Goal: Task Accomplishment & Management: Use online tool/utility

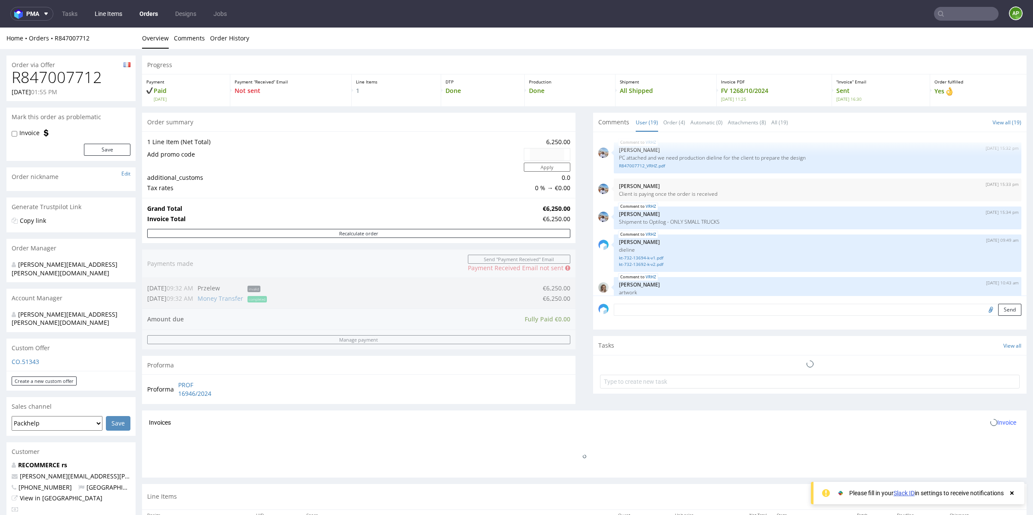
scroll to position [583, 0]
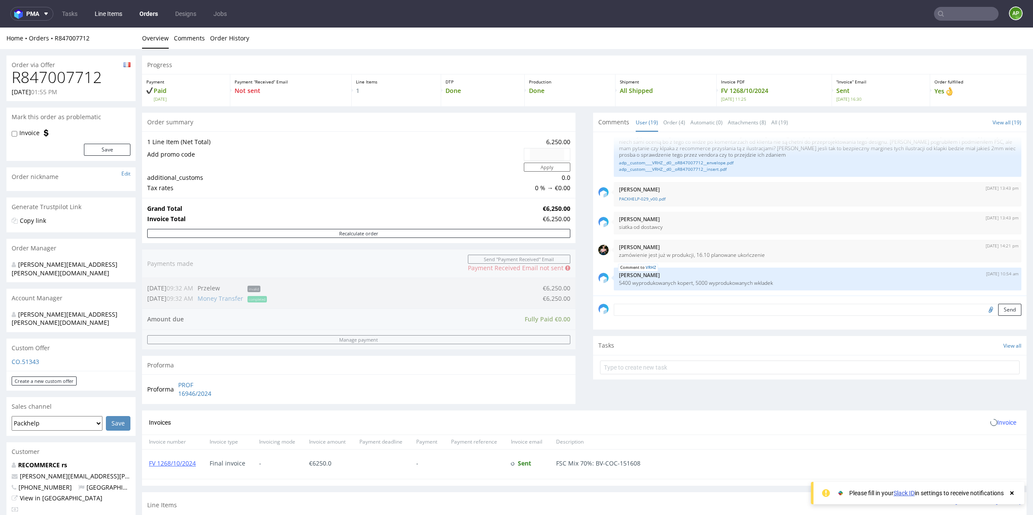
click at [102, 17] on link "Line Items" at bounding box center [108, 14] width 38 height 14
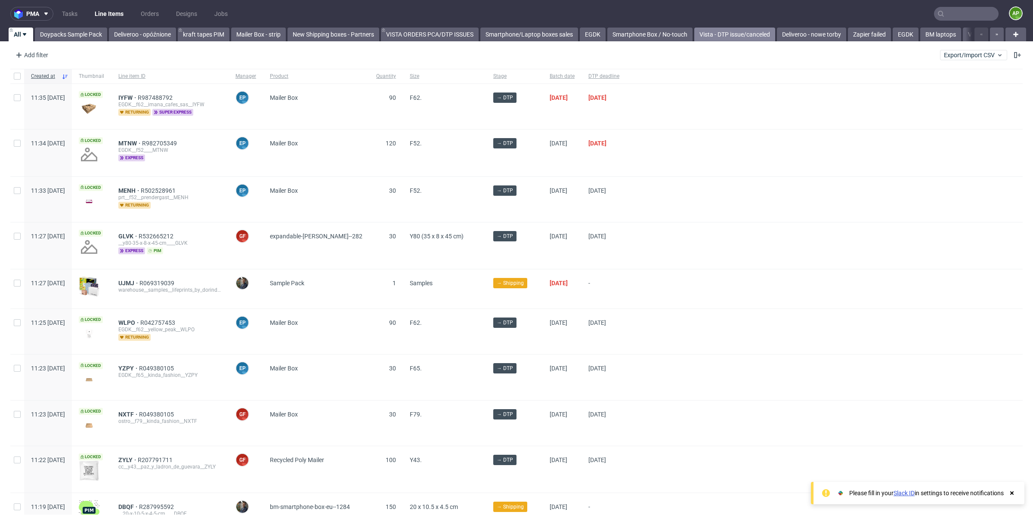
click at [733, 36] on link "Vista - DTP issue/canceled" at bounding box center [734, 35] width 81 height 14
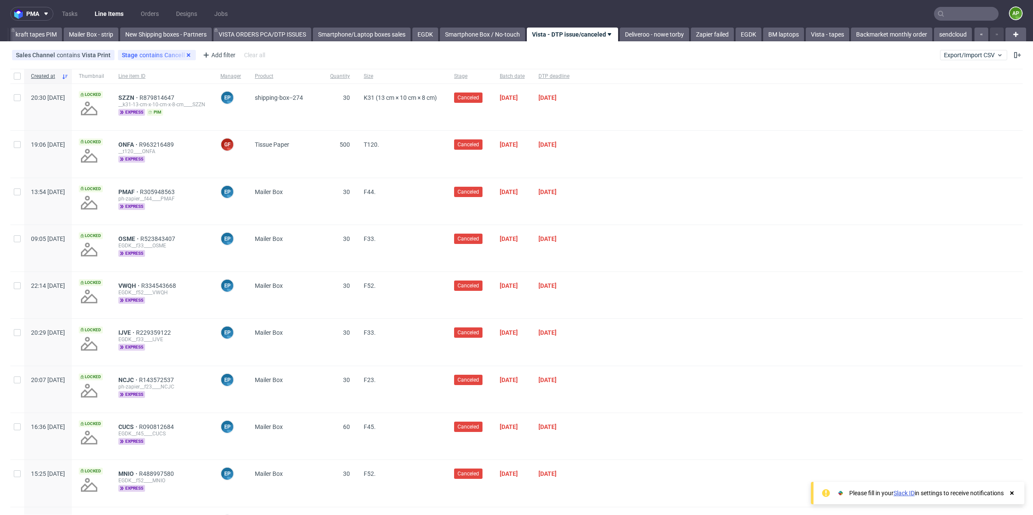
click at [185, 56] on icon at bounding box center [188, 55] width 7 height 7
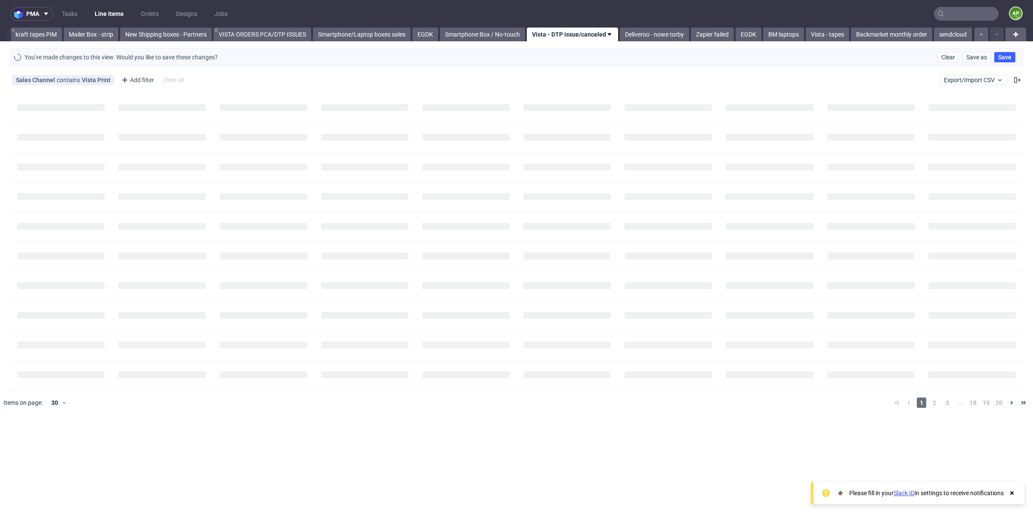
scroll to position [0, 162]
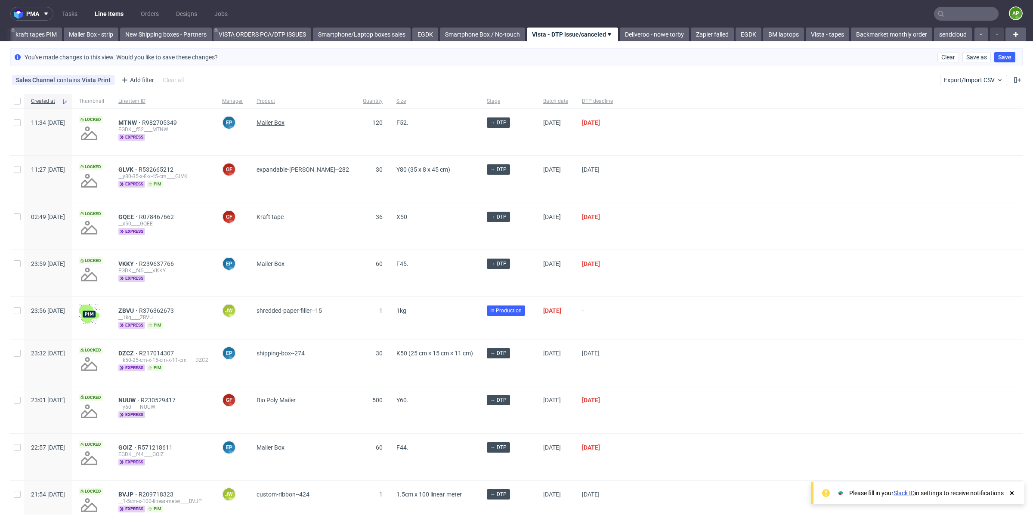
click at [284, 122] on span "Mailer Box" at bounding box center [270, 122] width 28 height 7
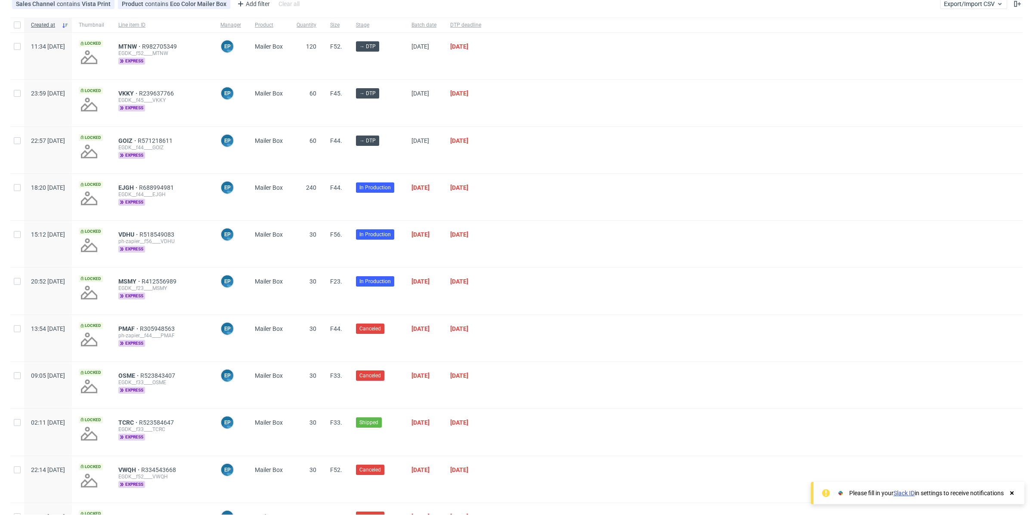
scroll to position [0, 0]
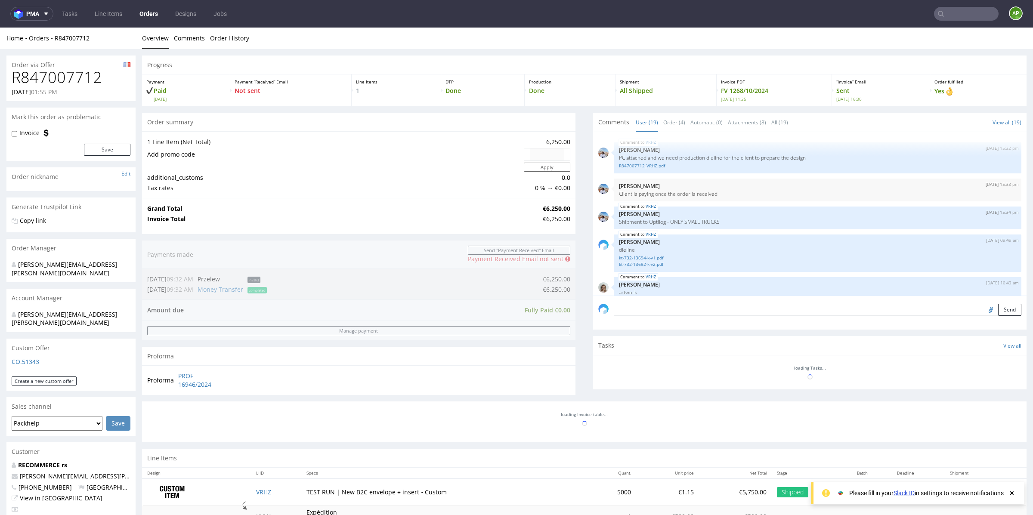
scroll to position [583, 0]
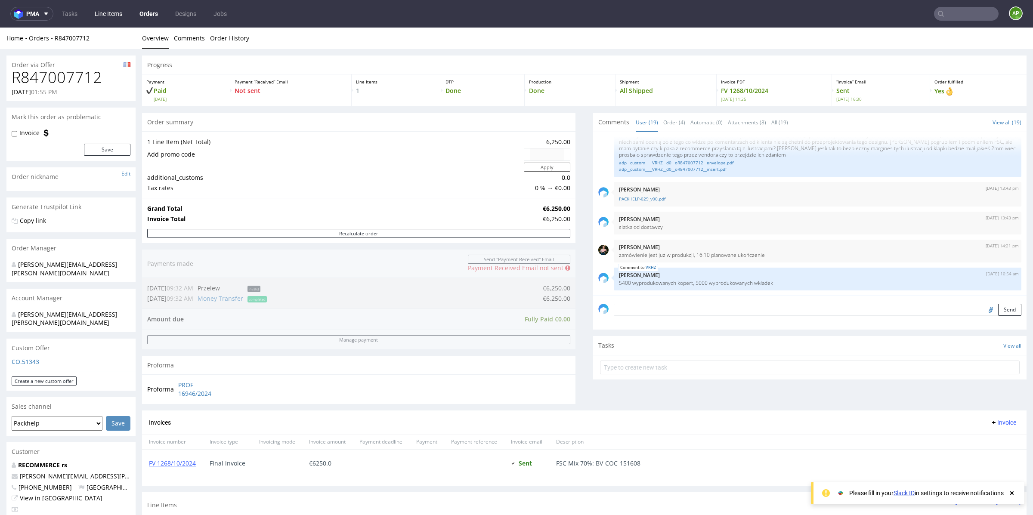
click at [114, 11] on link "Line Items" at bounding box center [108, 14] width 38 height 14
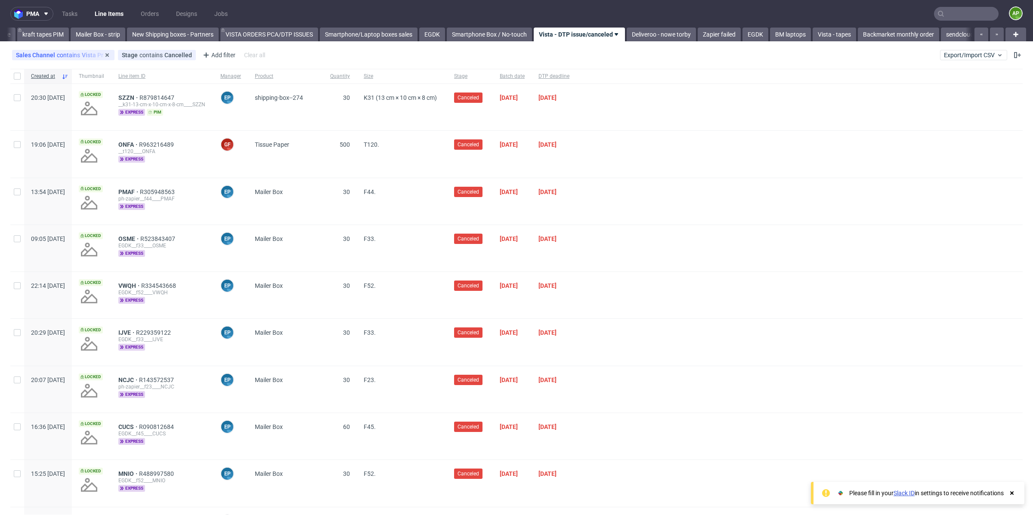
scroll to position [0, 171]
click at [30, 37] on link "kraft tapes PIM" at bounding box center [36, 35] width 52 height 14
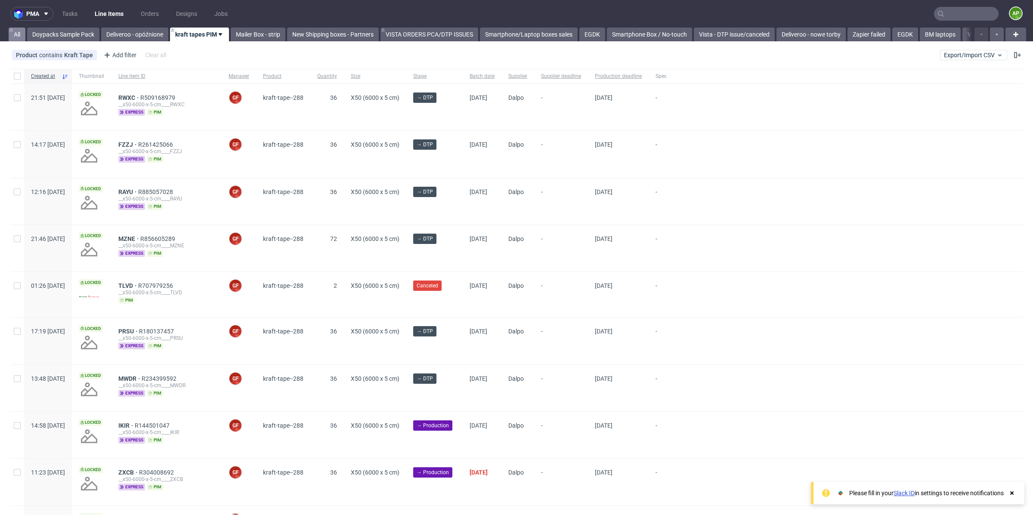
click at [20, 34] on link "All" at bounding box center [17, 35] width 17 height 14
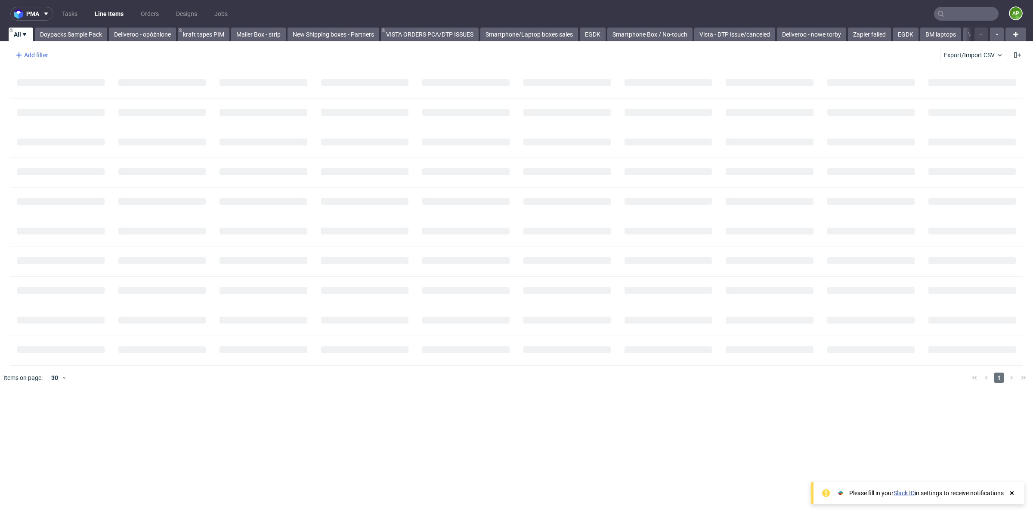
click at [21, 56] on icon at bounding box center [19, 55] width 10 height 10
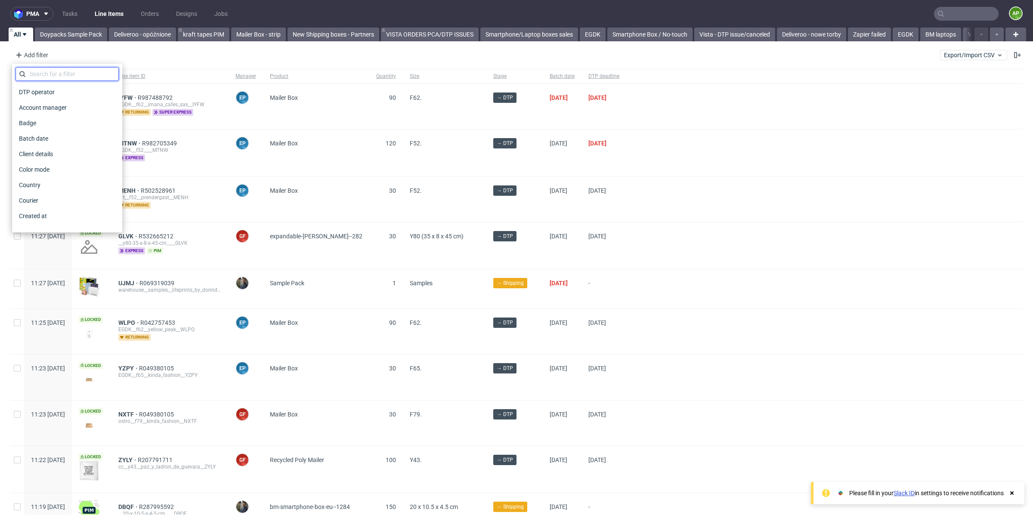
click at [56, 72] on input "text" at bounding box center [66, 74] width 103 height 14
type input "p"
type input "clien"
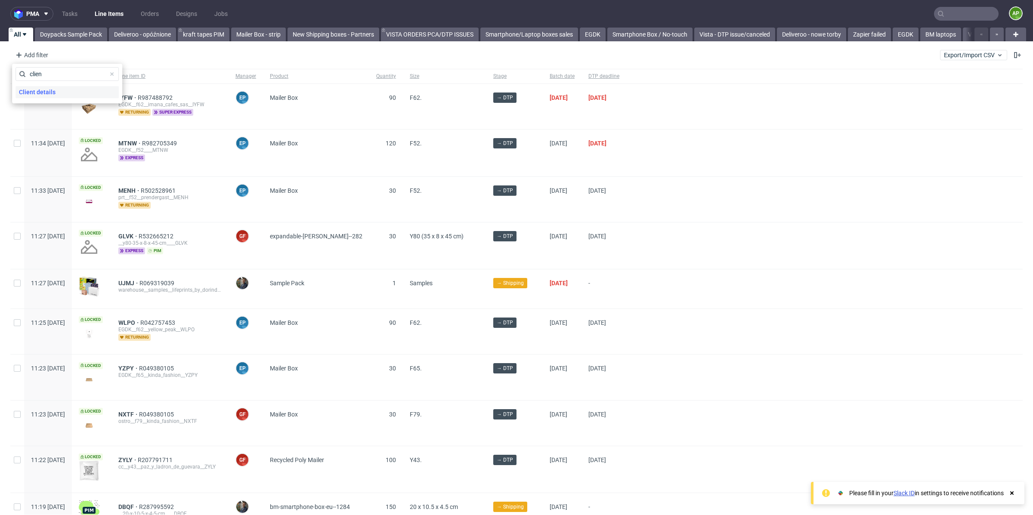
click at [62, 91] on div "Client details" at bounding box center [66, 92] width 103 height 12
click at [51, 95] on input "text" at bounding box center [66, 93] width 103 height 14
type input "backmarket"
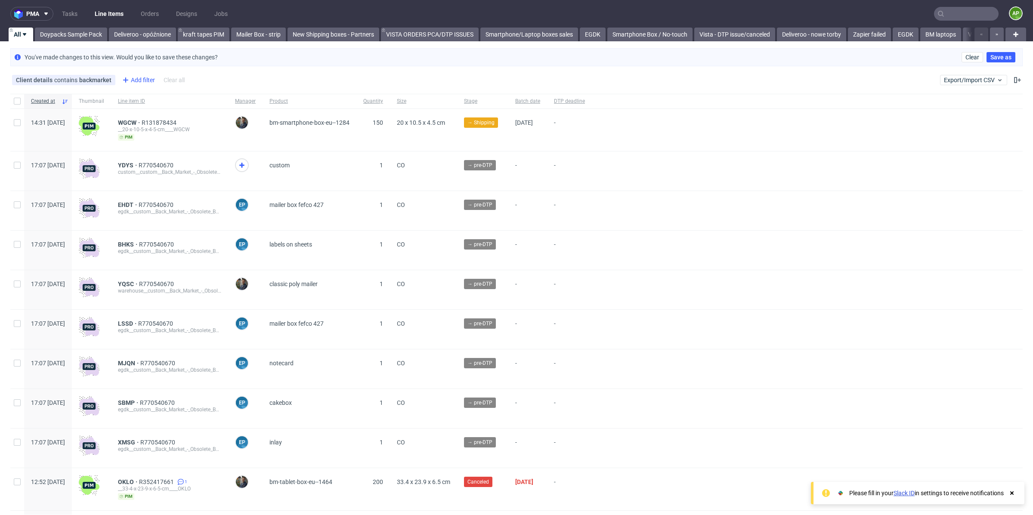
click at [135, 77] on div "Add filter" at bounding box center [138, 80] width 38 height 14
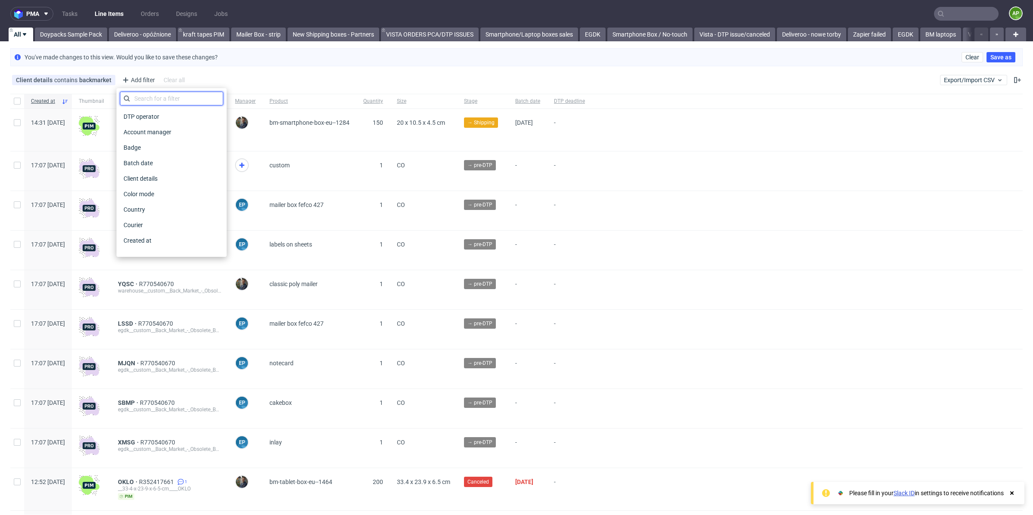
click at [156, 98] on input "text" at bounding box center [171, 99] width 103 height 14
type input "quan"
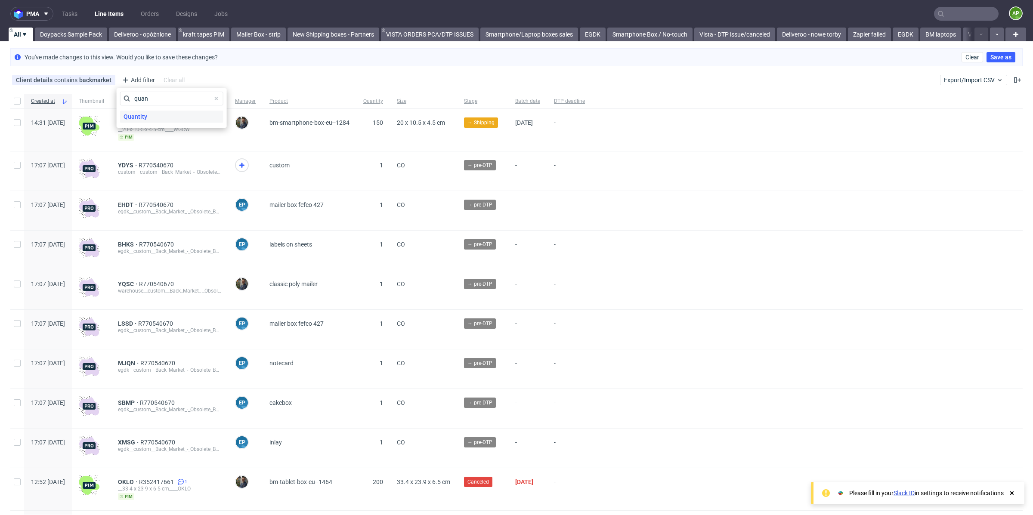
click at [163, 112] on div "Quantity" at bounding box center [171, 117] width 103 height 12
click at [171, 117] on input "number" at bounding box center [171, 118] width 103 height 14
click at [173, 97] on span "is" at bounding box center [168, 97] width 89 height 9
click at [160, 147] on span "greater than" at bounding box center [154, 147] width 34 height 9
click at [160, 115] on input "number" at bounding box center [171, 118] width 103 height 14
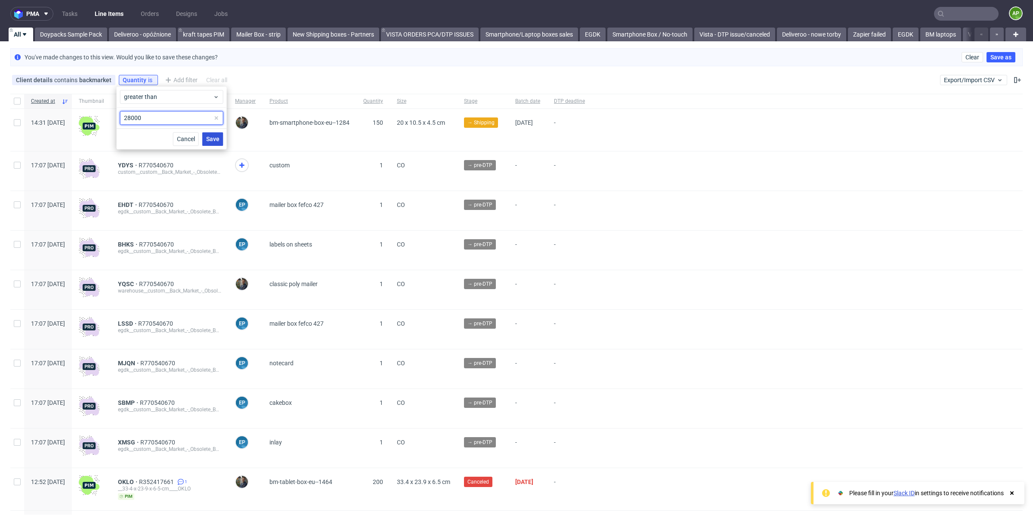
type input "28000"
click at [210, 142] on span "Save" at bounding box center [212, 139] width 13 height 6
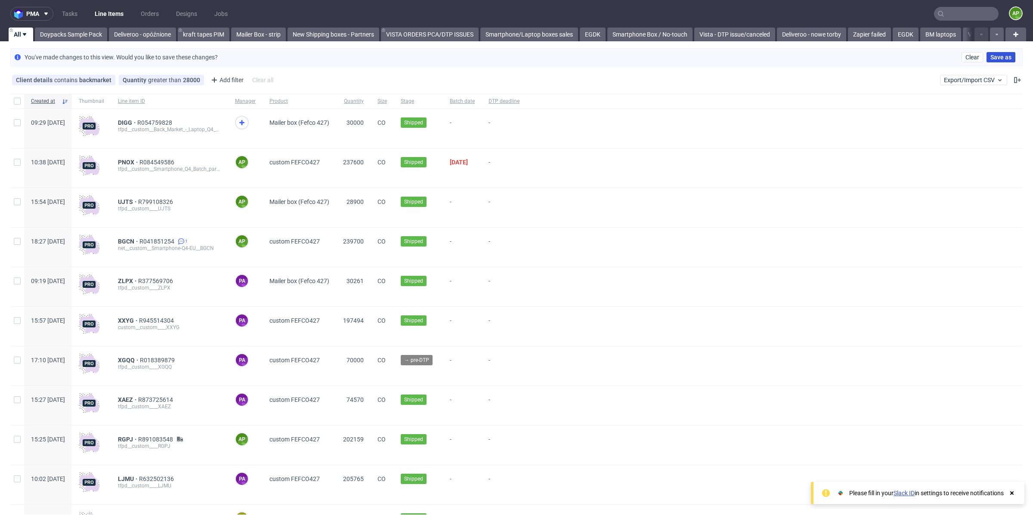
click at [996, 59] on span "Save as" at bounding box center [1000, 57] width 21 height 6
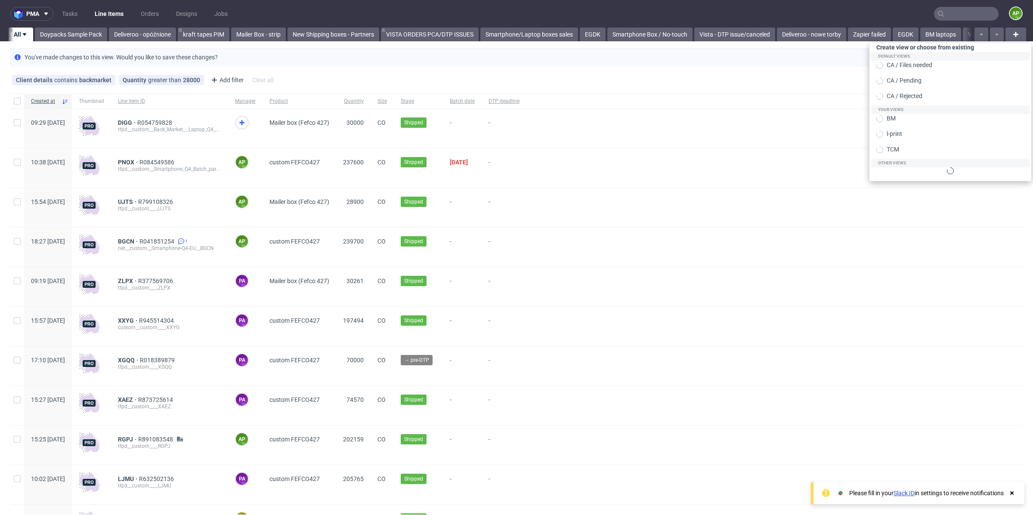
scroll to position [0, 245]
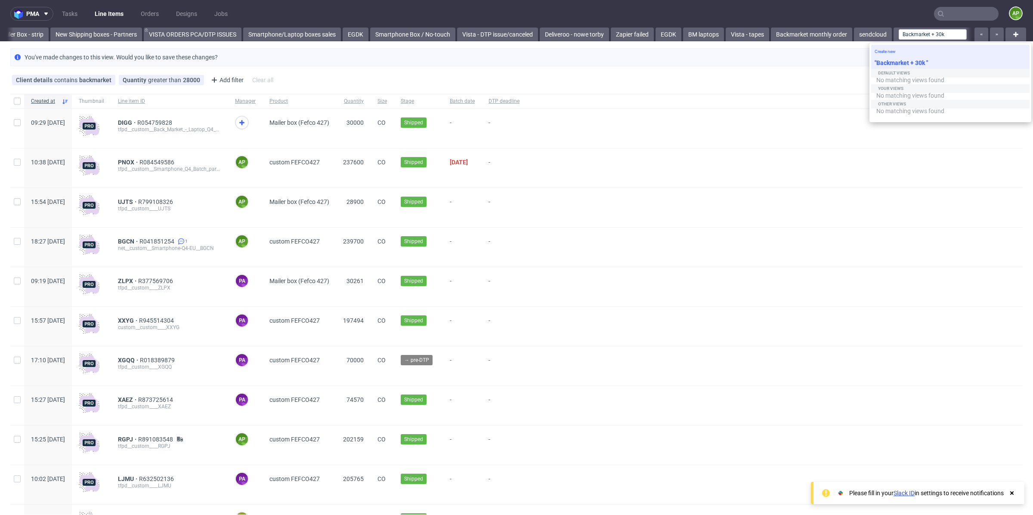
type input "Backmarket + 30k"
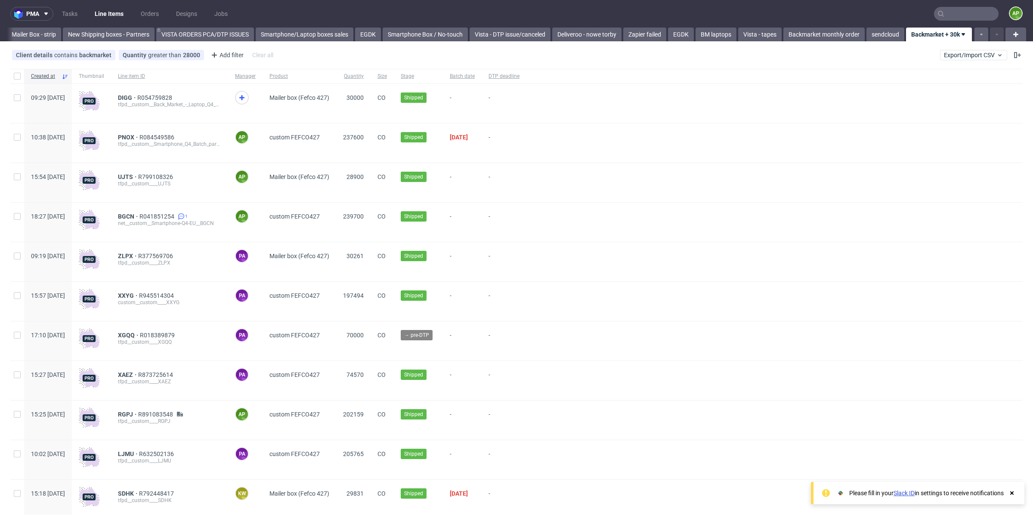
click at [957, 37] on link "Backmarket + 30k" at bounding box center [939, 35] width 66 height 14
click at [976, 85] on input "checkbox" at bounding box center [977, 85] width 12 height 7
checkbox input "true"
click at [941, 103] on span "Copy view link" at bounding box center [946, 101] width 72 height 9
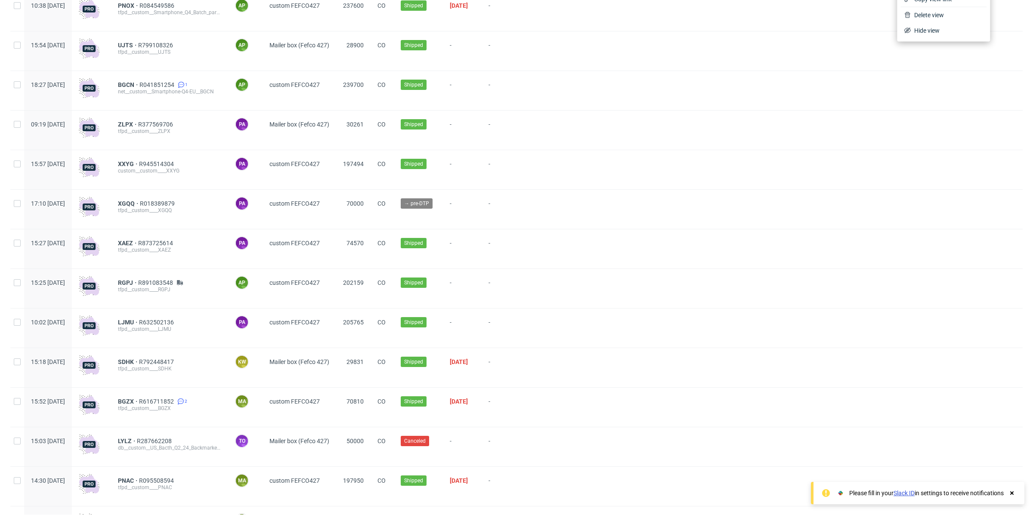
scroll to position [0, 0]
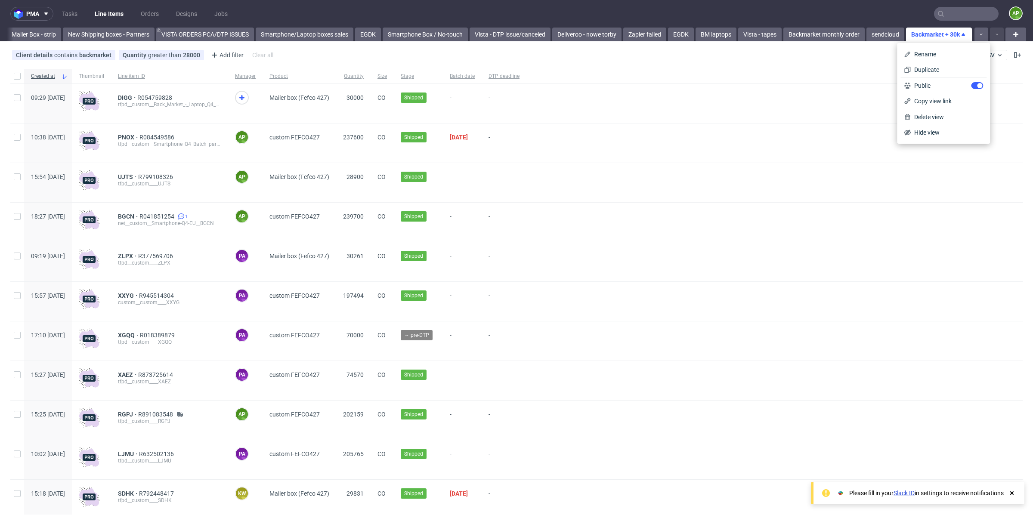
click at [1003, 80] on div at bounding box center [774, 76] width 496 height 15
